Goal: Check status: Check status

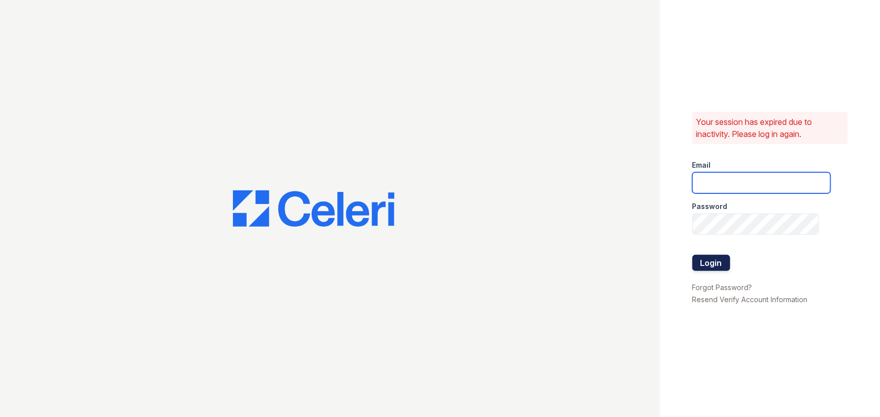
type input "brixton2@cafmanagement.com"
click at [706, 262] on button "Login" at bounding box center [711, 263] width 38 height 16
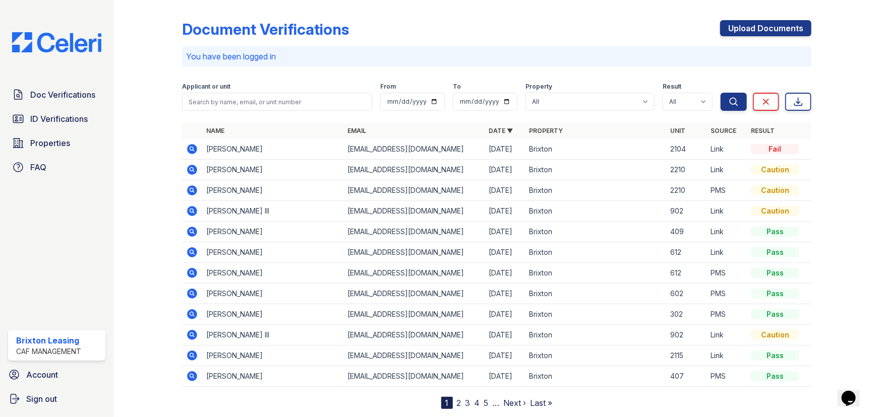
drag, startPoint x: 36, startPoint y: 117, endPoint x: 61, endPoint y: 217, distance: 102.8
click at [36, 117] on span "ID Verifications" at bounding box center [58, 119] width 57 height 12
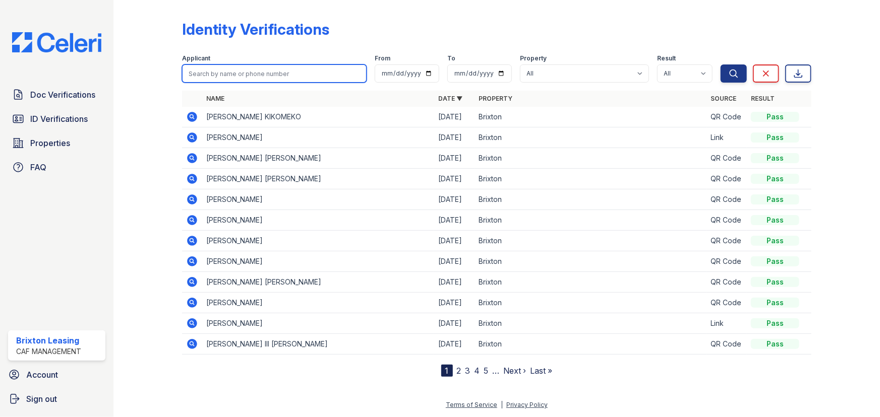
click at [253, 82] on input "search" at bounding box center [274, 74] width 185 height 18
click at [280, 77] on input "search" at bounding box center [274, 74] width 185 height 18
click at [299, 41] on div "Identity Verifications" at bounding box center [496, 33] width 629 height 26
click at [278, 61] on div "Applicant" at bounding box center [274, 59] width 185 height 10
click at [266, 62] on div "Applicant" at bounding box center [274, 59] width 185 height 10
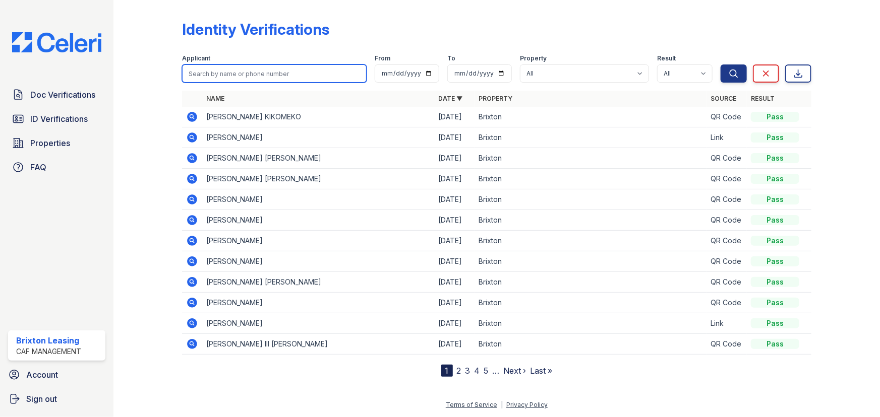
click at [257, 78] on input "search" at bounding box center [274, 74] width 185 height 18
click at [231, 71] on input "search" at bounding box center [274, 74] width 185 height 18
type input "[PERSON_NAME]"
click at [720, 65] on button "Search" at bounding box center [733, 74] width 26 height 18
click at [233, 71] on input "[PERSON_NAME]" at bounding box center [274, 74] width 185 height 18
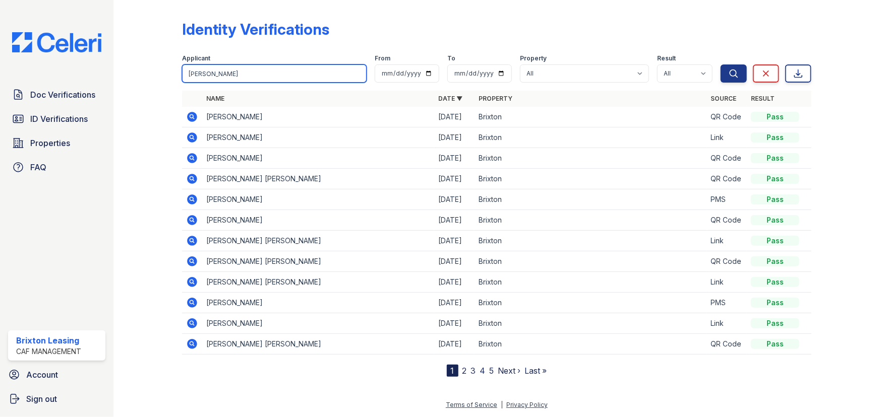
click at [720, 65] on button "Search" at bounding box center [733, 74] width 26 height 18
click at [237, 75] on input "[PERSON_NAME]" at bounding box center [274, 74] width 185 height 18
type input "[PERSON_NAME]"
click at [720, 65] on button "Search" at bounding box center [733, 74] width 26 height 18
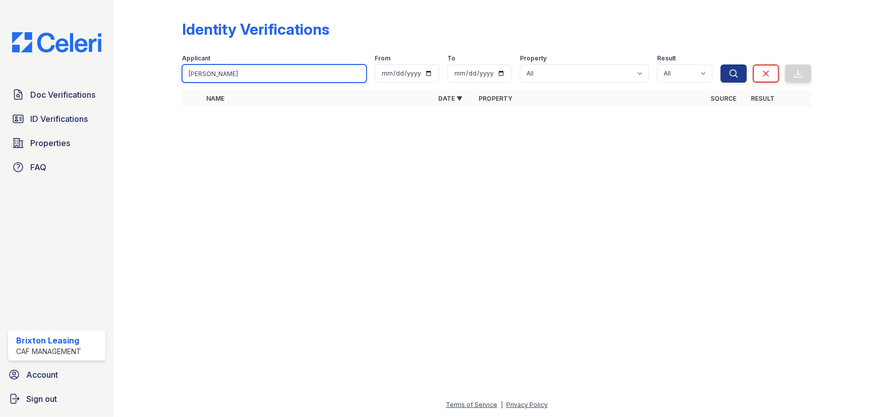
click at [230, 74] on input "[PERSON_NAME]" at bounding box center [274, 74] width 185 height 18
click at [235, 73] on input "[PERSON_NAME]" at bounding box center [274, 74] width 185 height 18
type input "[PERSON_NAME]"
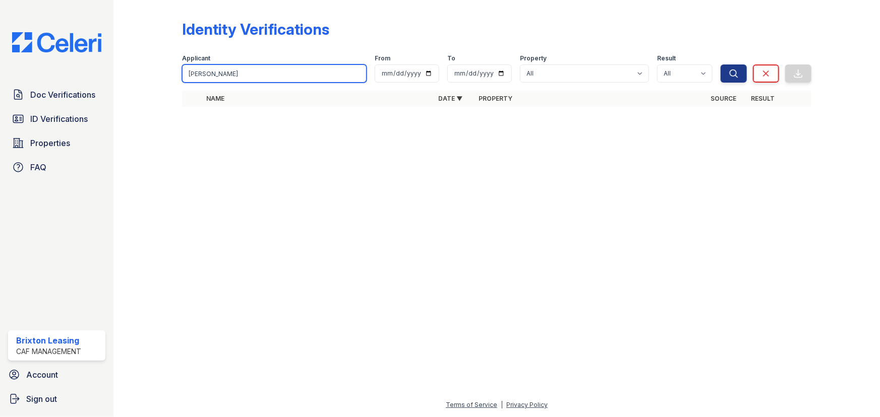
click at [720, 65] on button "Search" at bounding box center [733, 74] width 26 height 18
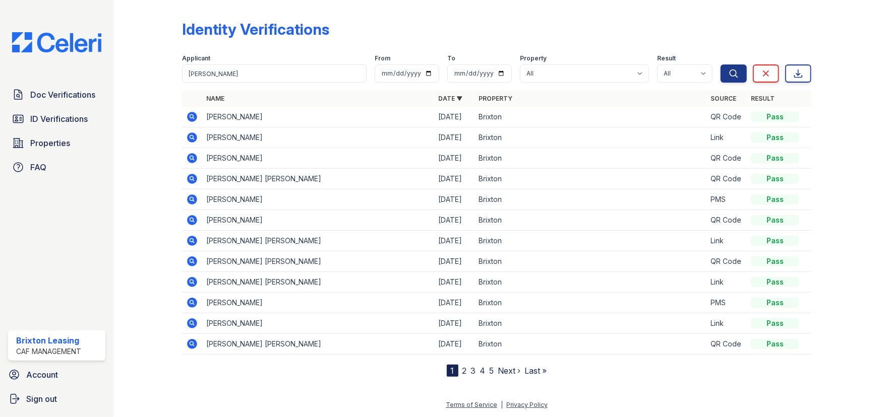
click at [192, 239] on icon at bounding box center [191, 240] width 3 height 3
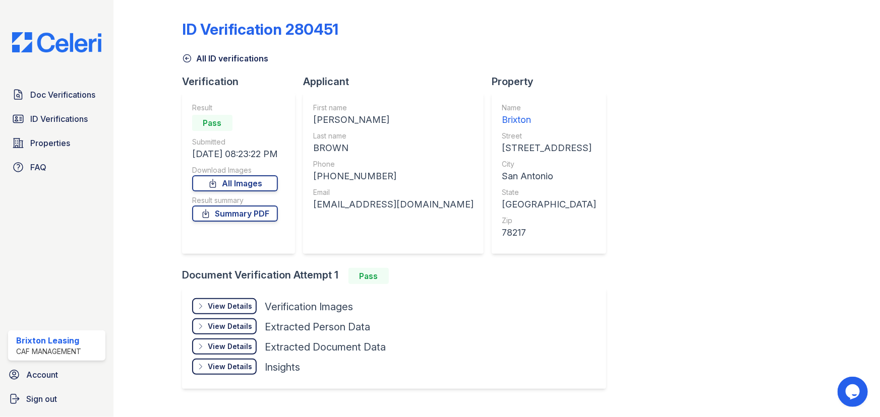
click at [212, 305] on div "View Details" at bounding box center [230, 306] width 44 height 10
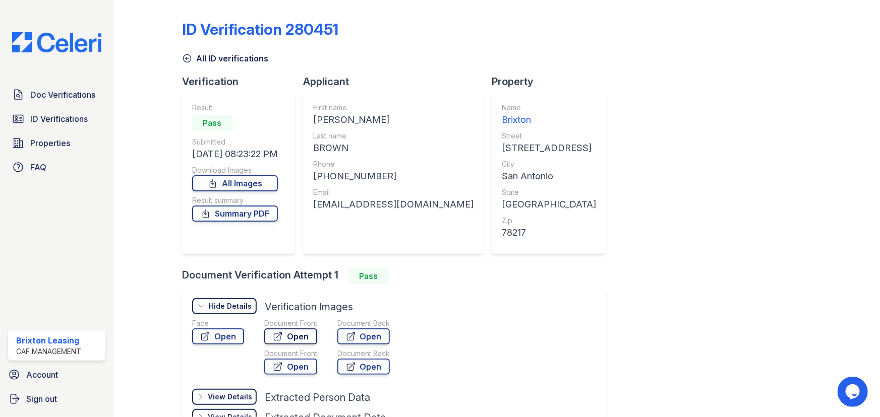
click at [310, 343] on link "Open" at bounding box center [290, 337] width 53 height 16
click at [50, 111] on link "ID Verifications" at bounding box center [56, 119] width 97 height 20
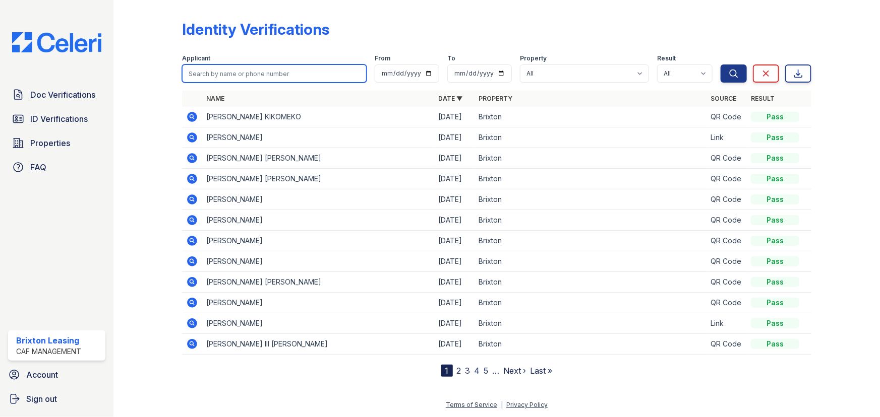
click at [282, 65] on input "search" at bounding box center [274, 74] width 185 height 18
click at [241, 26] on div "Identity Verifications" at bounding box center [255, 29] width 147 height 18
click at [213, 78] on input "search" at bounding box center [274, 74] width 185 height 18
